Goal: Information Seeking & Learning: Find specific fact

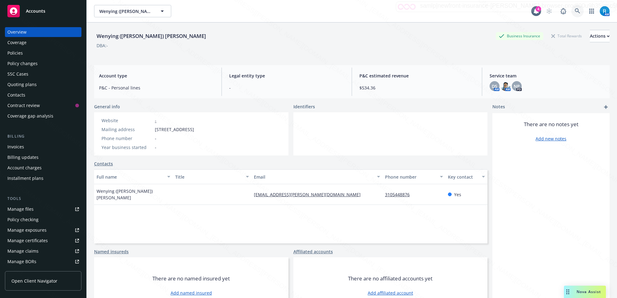
click at [575, 10] on icon at bounding box center [578, 11] width 6 height 6
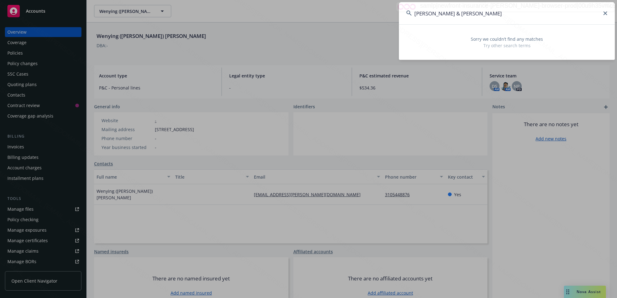
drag, startPoint x: 470, startPoint y: 12, endPoint x: 448, endPoint y: 11, distance: 22.8
click at [448, 11] on input "Ross, Andrew & Sarah" at bounding box center [507, 13] width 216 height 22
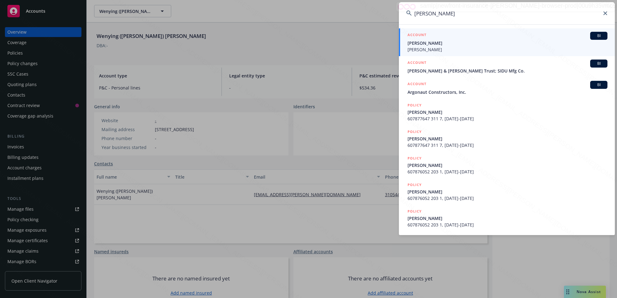
type input "Ross, Andrew"
click at [451, 45] on span "Andrew Ross" at bounding box center [508, 43] width 200 height 6
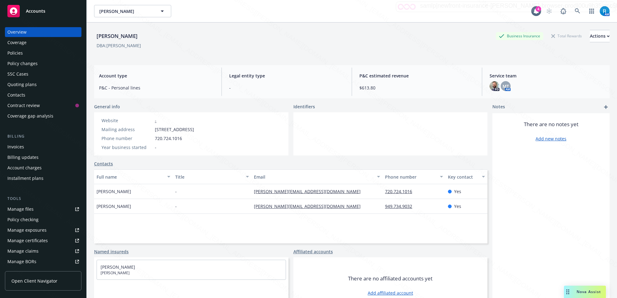
click at [11, 53] on div "Policies" at bounding box center [14, 53] width 15 height 10
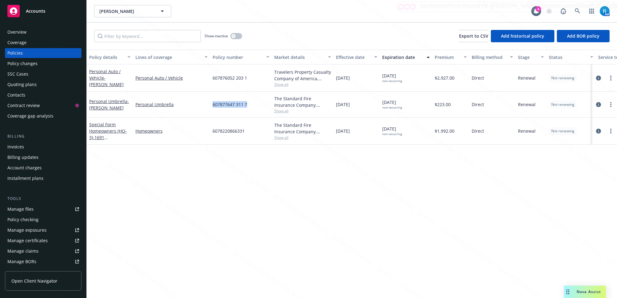
drag, startPoint x: 247, startPoint y: 104, endPoint x: 211, endPoint y: 102, distance: 35.9
click at [211, 102] on div "607877647 311 7" at bounding box center [241, 105] width 62 height 26
copy span "607877647 311 7"
click at [578, 10] on icon at bounding box center [578, 11] width 6 height 6
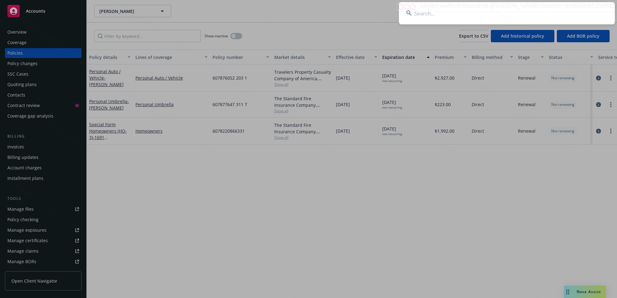
click at [490, 9] on input at bounding box center [507, 13] width 216 height 22
type input "Kuljis, Kim"
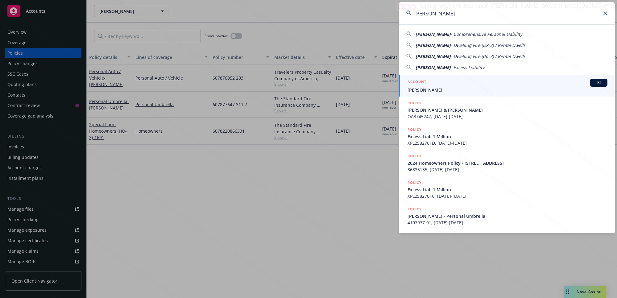
click at [425, 94] on link "ACCOUNT BI Kuljis, Kim" at bounding box center [507, 85] width 216 height 21
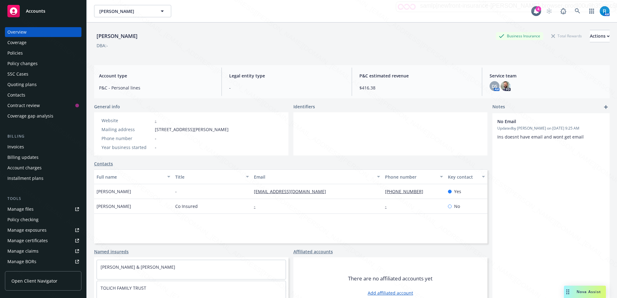
click at [18, 52] on div "Policies" at bounding box center [14, 53] width 15 height 10
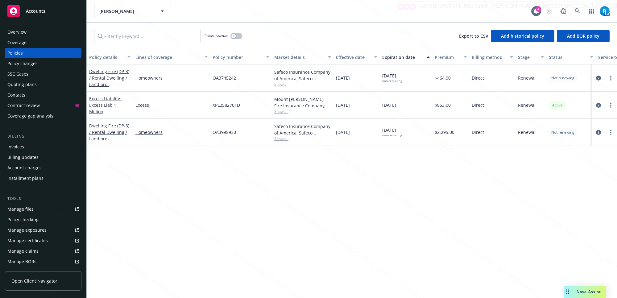
click at [25, 31] on div "Overview" at bounding box center [16, 32] width 19 height 10
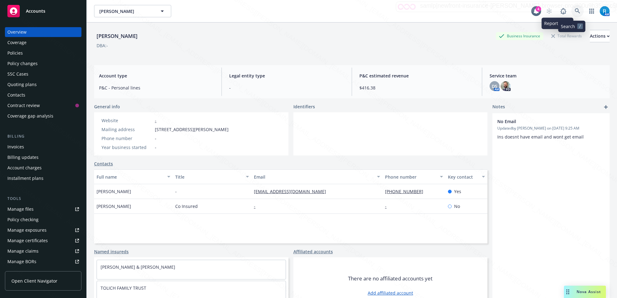
click at [575, 10] on icon at bounding box center [578, 11] width 6 height 6
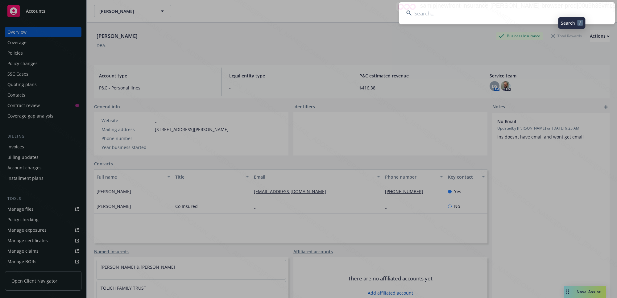
click at [497, 11] on input at bounding box center [507, 13] width 216 height 22
type input "McGill, Gloria"
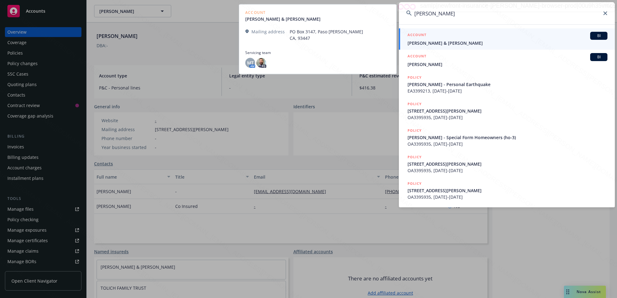
click at [433, 42] on span "Gloria Mc Gill & Hans Signer" at bounding box center [508, 43] width 200 height 6
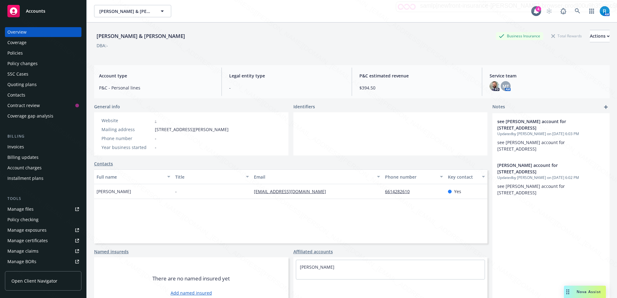
click at [25, 52] on div "Policies" at bounding box center [43, 53] width 72 height 10
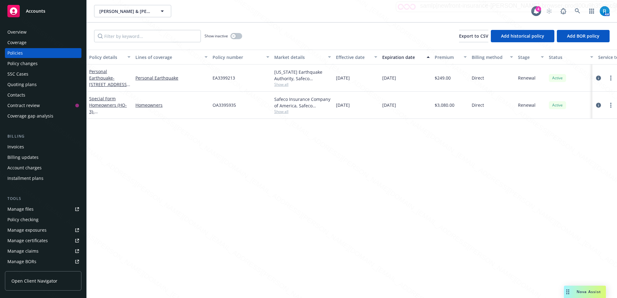
click at [19, 29] on div "Overview" at bounding box center [16, 32] width 19 height 10
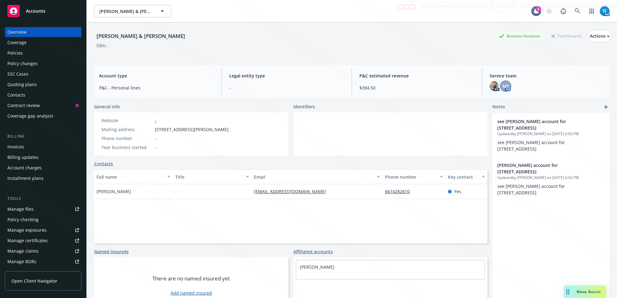
click at [503, 87] on span "MT" at bounding box center [506, 86] width 6 height 6
drag, startPoint x: 458, startPoint y: 102, endPoint x: 425, endPoint y: 101, distance: 32.7
click at [425, 101] on div "Melanie Triantos Title Account Manager Team PCS - Personal Lines Copy email add…" at bounding box center [455, 116] width 91 height 35
copy span "Melanie Triantos"
click at [36, 55] on div "Policies" at bounding box center [43, 53] width 72 height 10
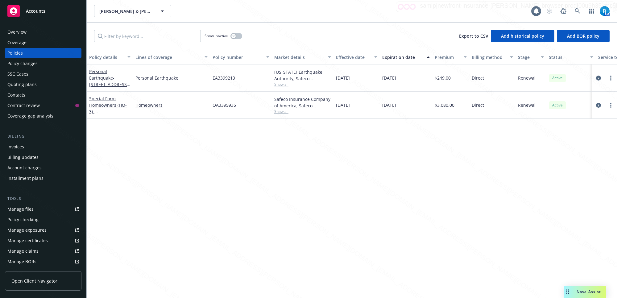
click at [36, 55] on div "Policies" at bounding box center [43, 53] width 72 height 10
drag, startPoint x: 234, startPoint y: 103, endPoint x: 207, endPoint y: 105, distance: 27.8
click at [207, 105] on div "Special Form Homeowners (HO-3) - 821 OXEN ST PASO ROBLES, CA 93446-4657 Homeown…" at bounding box center [384, 105] width 595 height 27
click at [237, 36] on button "button" at bounding box center [236, 36] width 12 height 6
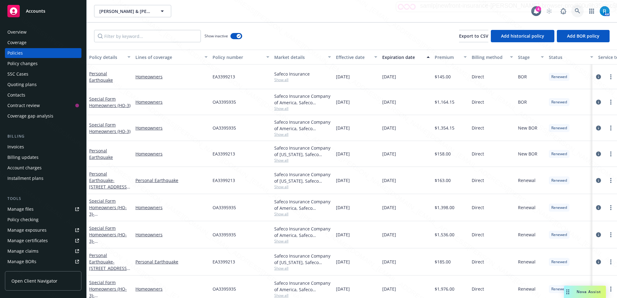
click at [578, 11] on icon at bounding box center [578, 11] width 6 height 6
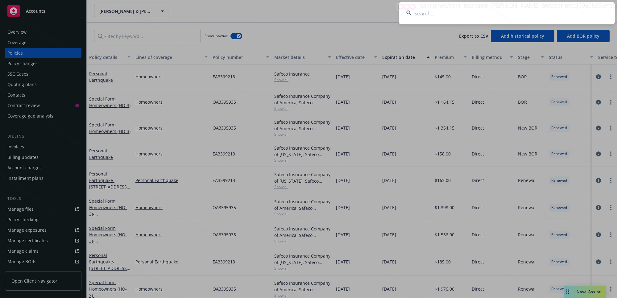
click at [454, 19] on input at bounding box center [507, 13] width 216 height 22
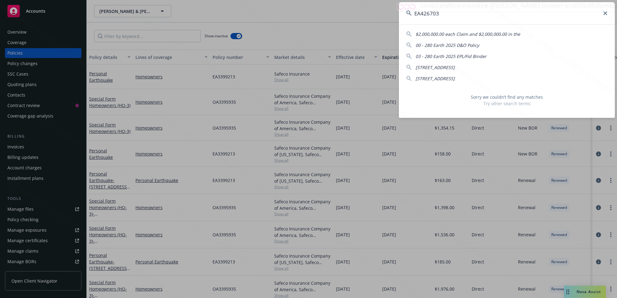
type input "EA4267039"
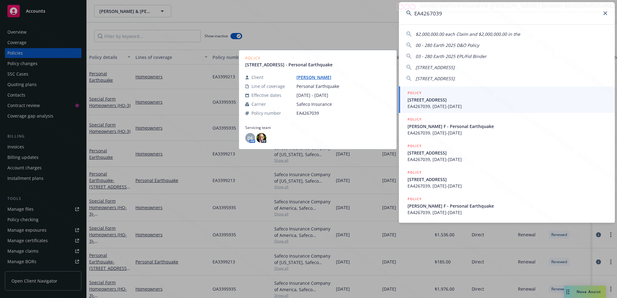
click at [470, 103] on span "EA4267039, 09/19/2022-09/19/2023" at bounding box center [508, 106] width 200 height 6
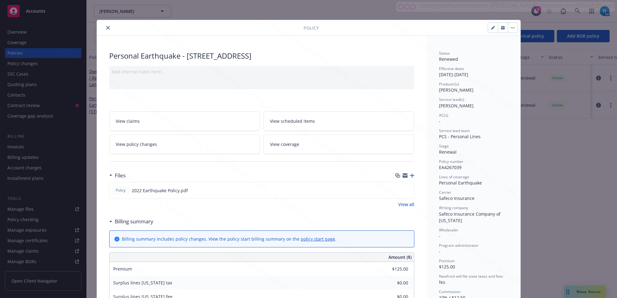
click at [106, 27] on icon "close" at bounding box center [108, 28] width 4 height 4
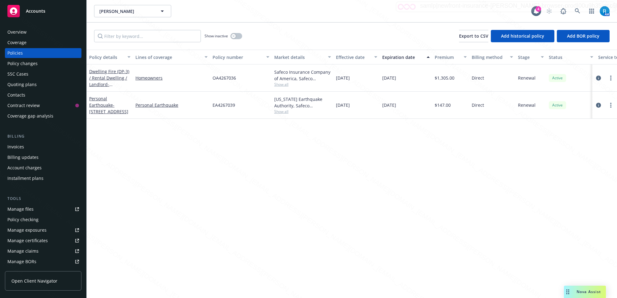
click at [19, 33] on div "Overview" at bounding box center [16, 32] width 19 height 10
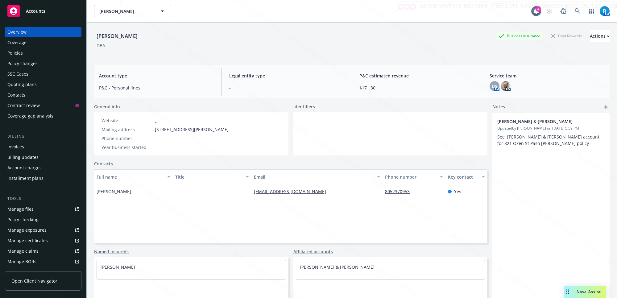
click at [29, 54] on div "Policies" at bounding box center [43, 53] width 72 height 10
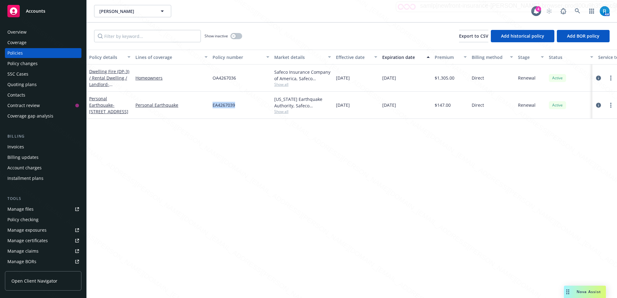
drag, startPoint x: 237, startPoint y: 105, endPoint x: 211, endPoint y: 103, distance: 26.3
click at [211, 103] on div "EA4267039" at bounding box center [241, 105] width 62 height 27
click at [23, 32] on div "Overview" at bounding box center [16, 32] width 19 height 10
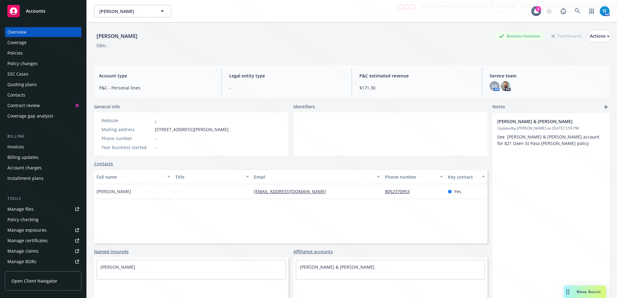
drag, startPoint x: 142, startPoint y: 38, endPoint x: 89, endPoint y: 36, distance: 52.8
click at [89, 36] on div "Mc Gill, Gloria F Business Insurance Total Rewards Actions DBA: - Account type …" at bounding box center [352, 172] width 530 height 298
copy div "Mc Gill, Gloria F"
click at [36, 55] on div "Policies" at bounding box center [43, 53] width 72 height 10
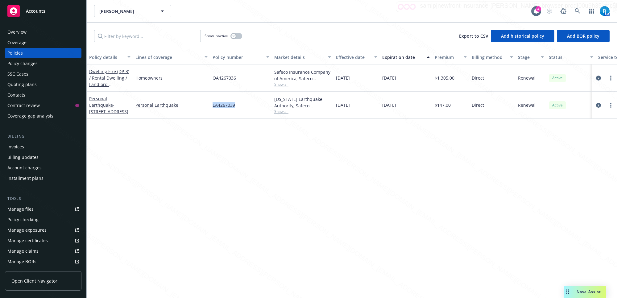
drag, startPoint x: 237, startPoint y: 105, endPoint x: 210, endPoint y: 104, distance: 27.2
click at [210, 104] on div "Personal Earthquake - 1433 5TH ST WASCO, CA 93280-131 Personal Earthquake EA426…" at bounding box center [384, 105] width 595 height 27
copy div "EA4267039"
click at [578, 9] on icon at bounding box center [577, 10] width 5 height 5
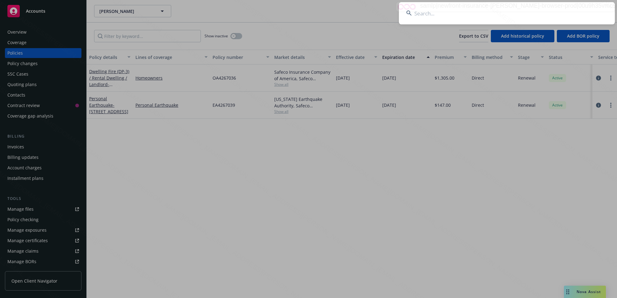
click at [564, 12] on input at bounding box center [507, 13] width 216 height 22
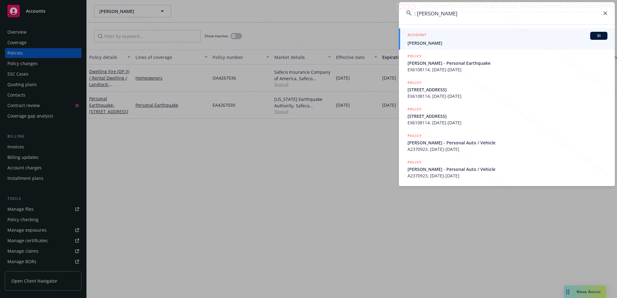
click at [418, 13] on input ": Camire, Michelle" at bounding box center [507, 13] width 216 height 22
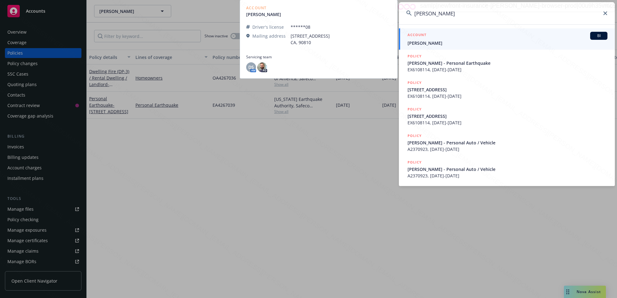
type input "Camire, Michelle"
click at [436, 41] on span "Michelle R Camire" at bounding box center [508, 43] width 200 height 6
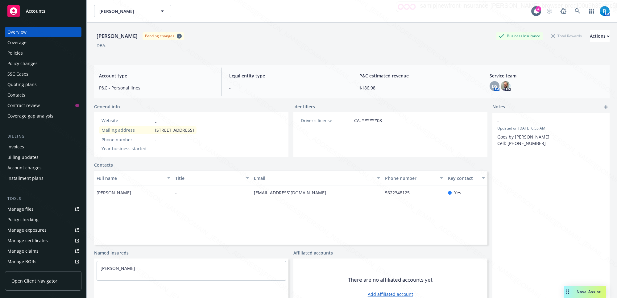
click at [13, 56] on div "Policies" at bounding box center [14, 53] width 15 height 10
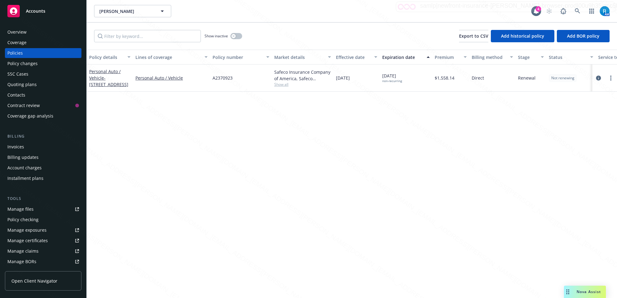
click at [23, 76] on div "SSC Cases" at bounding box center [17, 74] width 21 height 10
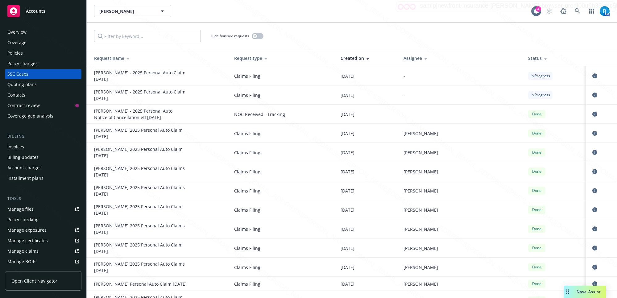
click at [22, 54] on div "Policies" at bounding box center [14, 53] width 15 height 10
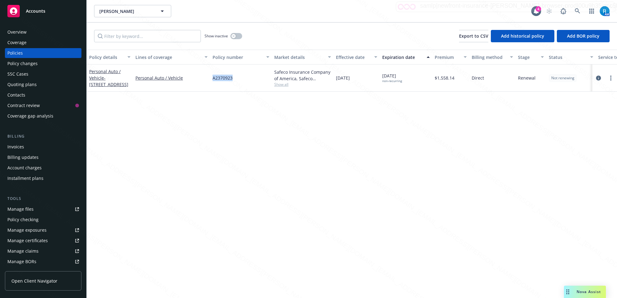
drag, startPoint x: 237, startPoint y: 76, endPoint x: 211, endPoint y: 78, distance: 25.4
click at [211, 78] on div "A2370923" at bounding box center [241, 77] width 62 height 27
copy span "A2370923"
drag, startPoint x: 229, startPoint y: 76, endPoint x: 210, endPoint y: 77, distance: 18.5
click at [210, 77] on div "A2370923" at bounding box center [241, 77] width 62 height 27
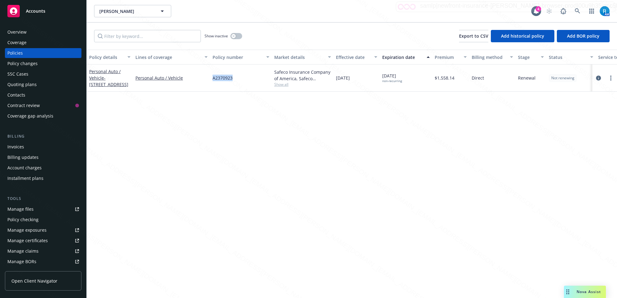
copy span "A2370923"
click at [300, 196] on div "Policy details Lines of coverage Policy number Market details Effective date Ex…" at bounding box center [352, 174] width 530 height 248
click at [578, 7] on link at bounding box center [577, 11] width 12 height 12
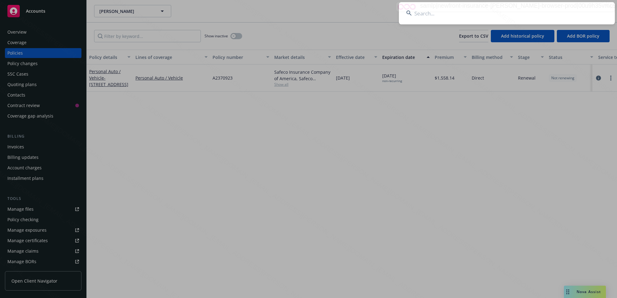
click at [457, 19] on input at bounding box center [507, 13] width 216 height 22
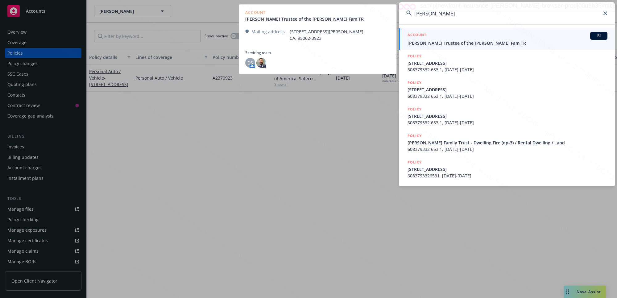
type input "Leddy, Stephen"
click at [428, 38] on div "ACCOUNT BI" at bounding box center [508, 36] width 200 height 8
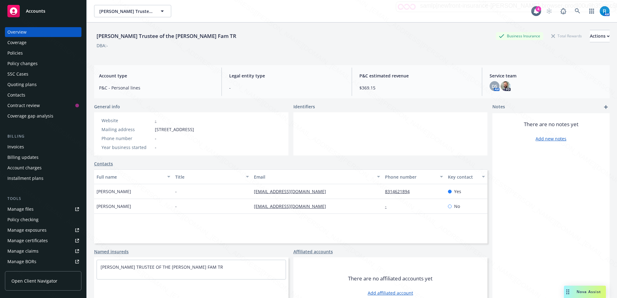
click at [27, 54] on div "Policies" at bounding box center [43, 53] width 72 height 10
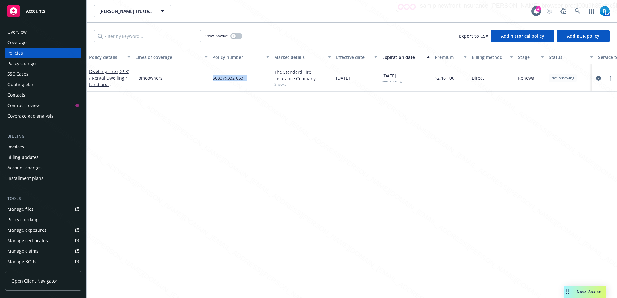
drag, startPoint x: 248, startPoint y: 77, endPoint x: 211, endPoint y: 76, distance: 37.1
click at [211, 76] on div "608379332 653 1" at bounding box center [241, 77] width 62 height 27
copy span "608379332 653 1"
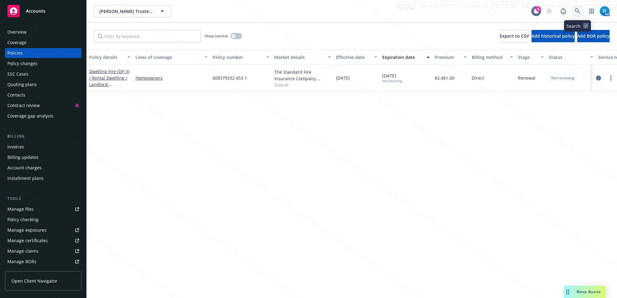
click at [580, 12] on icon at bounding box center [578, 11] width 6 height 6
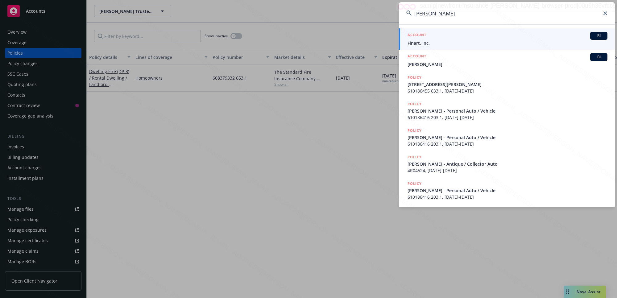
click at [578, 11] on input "[PERSON_NAME]" at bounding box center [507, 13] width 216 height 22
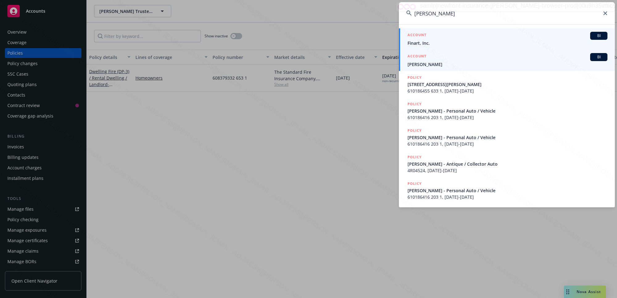
type input "[PERSON_NAME]"
click at [434, 36] on div "ACCOUNT BI" at bounding box center [508, 36] width 200 height 8
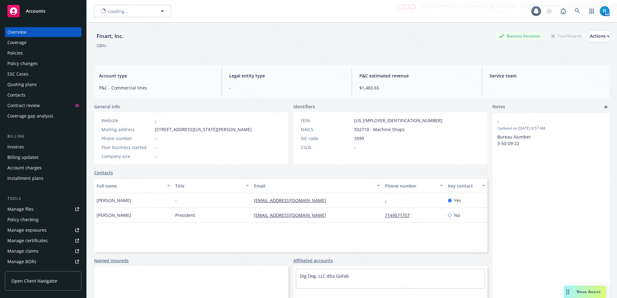
click at [437, 62] on div "Finart, Inc. Business Insurance Total Rewards Actions DBA: - Account type P&C -…" at bounding box center [352, 168] width 516 height 291
click at [576, 11] on link at bounding box center [577, 11] width 12 height 12
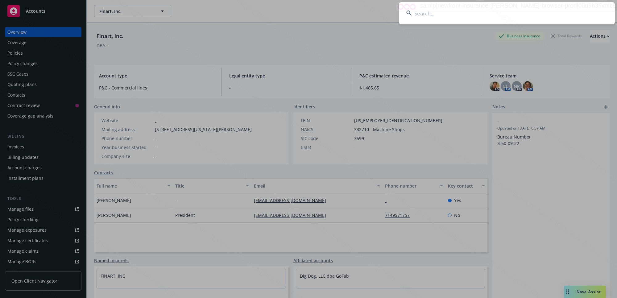
click at [418, 13] on input at bounding box center [507, 13] width 216 height 22
click at [578, 10] on input at bounding box center [507, 13] width 216 height 22
click at [570, 10] on input at bounding box center [507, 13] width 216 height 22
click at [439, 13] on input at bounding box center [507, 13] width 216 height 22
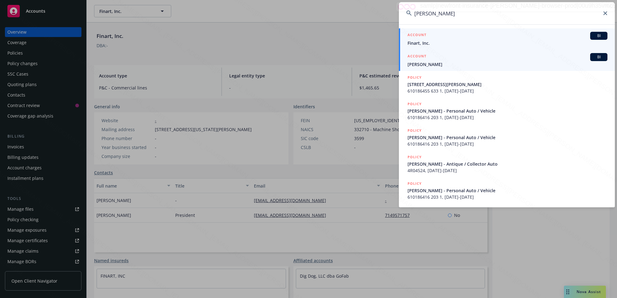
type input "[PERSON_NAME]"
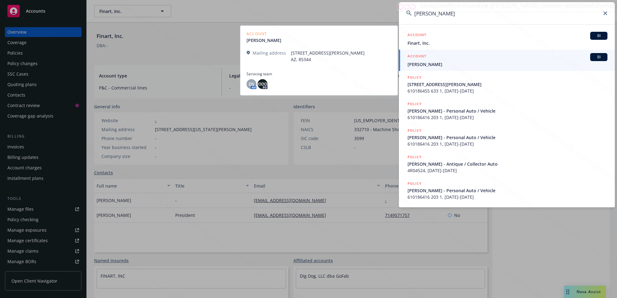
click at [441, 66] on span "[PERSON_NAME]" at bounding box center [508, 64] width 200 height 6
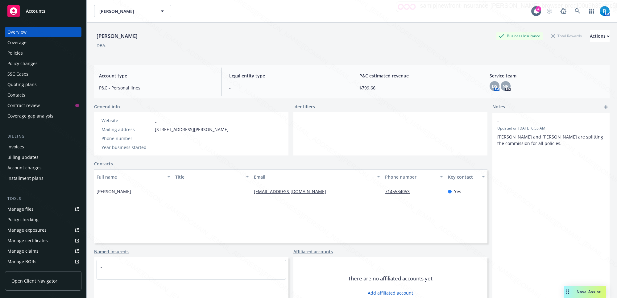
click at [24, 55] on div "Policies" at bounding box center [43, 53] width 72 height 10
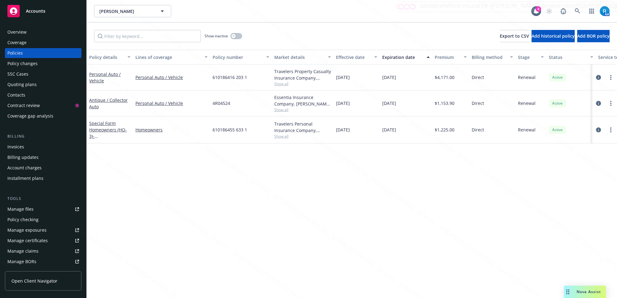
click at [33, 33] on div "Overview" at bounding box center [43, 32] width 72 height 10
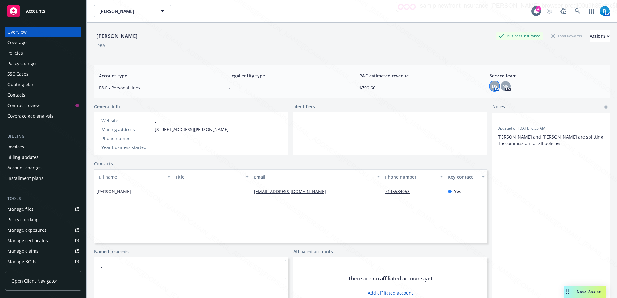
click at [492, 86] on span "DS" at bounding box center [495, 86] width 6 height 6
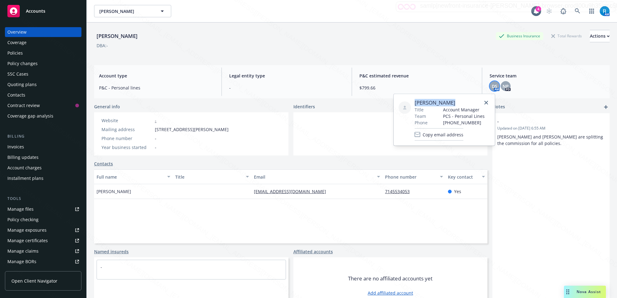
drag, startPoint x: 451, startPoint y: 99, endPoint x: 414, endPoint y: 103, distance: 37.2
click at [415, 103] on span "[PERSON_NAME]" at bounding box center [450, 102] width 70 height 7
copy span "[PERSON_NAME]"
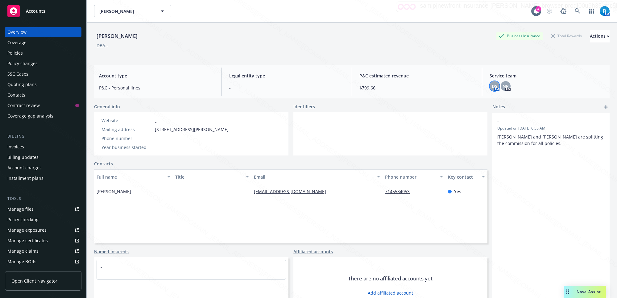
click at [408, 28] on div "[PERSON_NAME] Business Insurance Total Rewards Actions DBA: -" at bounding box center [352, 42] width 516 height 38
click at [20, 55] on div "Policies" at bounding box center [14, 53] width 15 height 10
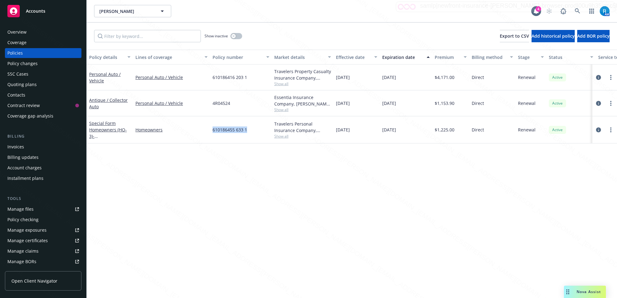
drag, startPoint x: 247, startPoint y: 133, endPoint x: 210, endPoint y: 131, distance: 37.1
click at [210, 131] on div "610186455 633 1" at bounding box center [241, 129] width 62 height 27
copy span "610186455 633 1"
click at [24, 29] on div "Overview" at bounding box center [16, 32] width 19 height 10
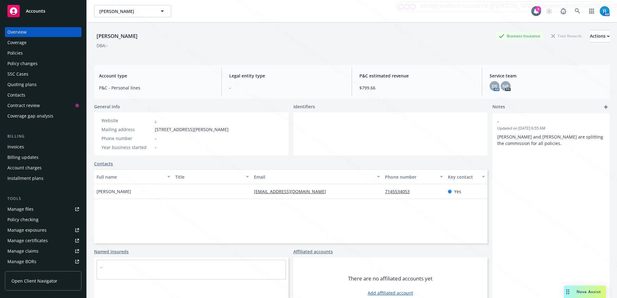
click at [156, 37] on div "[PERSON_NAME] Business Insurance Total Rewards Actions" at bounding box center [352, 36] width 516 height 12
drag, startPoint x: 96, startPoint y: 36, endPoint x: 147, endPoint y: 37, distance: 51.2
click at [140, 37] on div "[PERSON_NAME]" at bounding box center [117, 36] width 46 height 8
click at [23, 54] on div "Policies" at bounding box center [43, 53] width 72 height 10
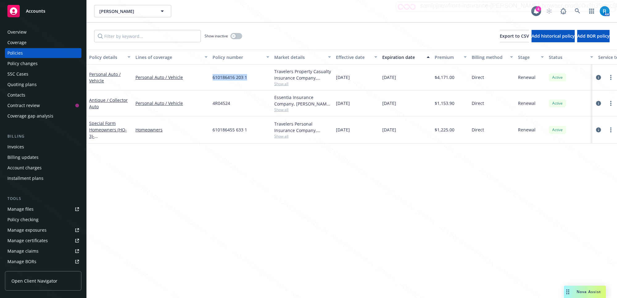
drag, startPoint x: 240, startPoint y: 76, endPoint x: 209, endPoint y: 77, distance: 31.5
click at [209, 77] on div "Personal Auto / Vehicle Personal Auto / Vehicle 610186416 203 1 Travelers Prope…" at bounding box center [384, 77] width 595 height 26
